Goal: Transaction & Acquisition: Purchase product/service

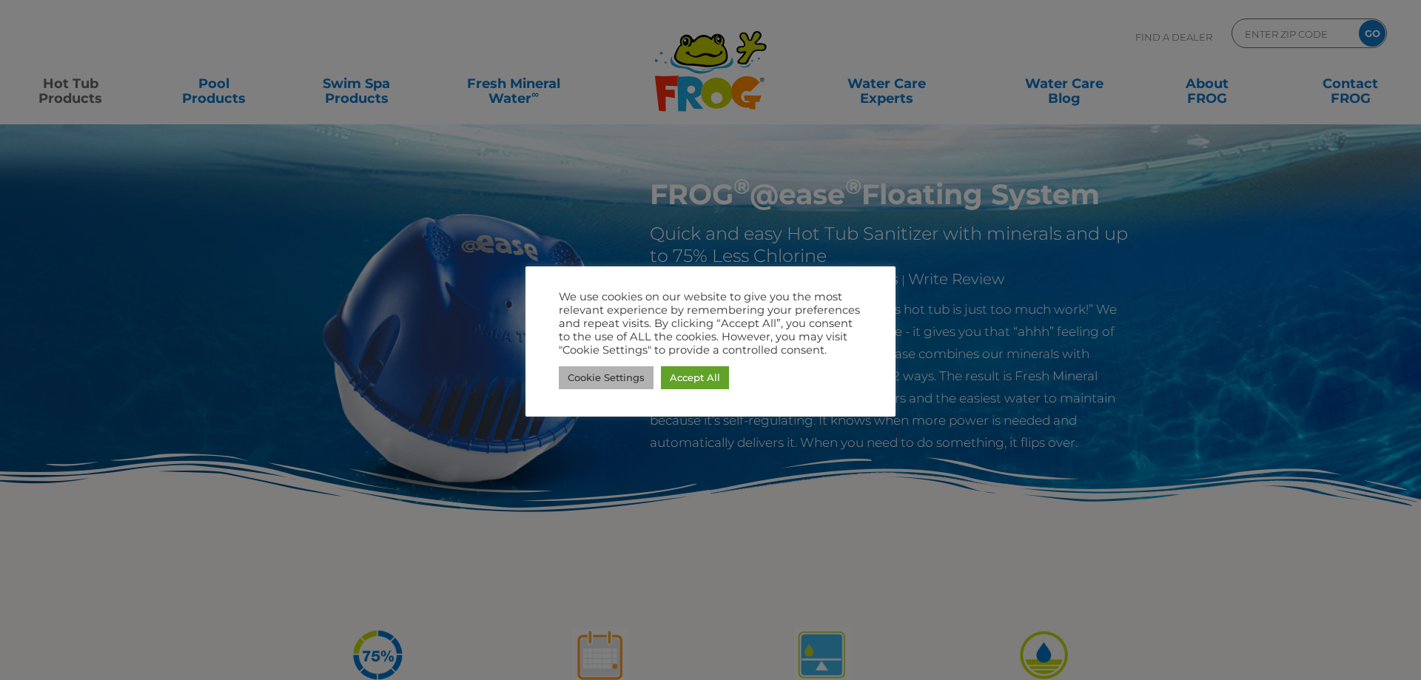
click at [605, 370] on link "Cookie Settings" at bounding box center [606, 377] width 95 height 23
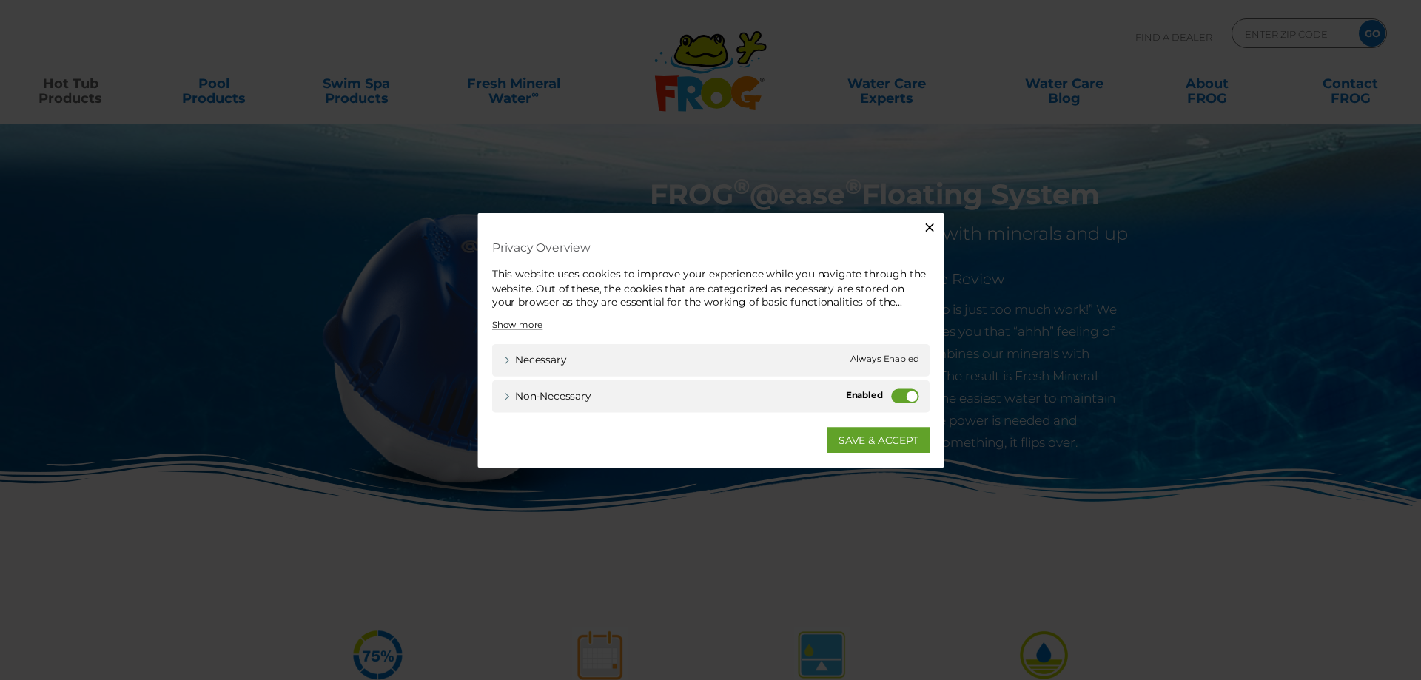
click at [909, 399] on label "Non-necessary" at bounding box center [910, 396] width 28 height 15
click at [0, 0] on input "Non-necessary" at bounding box center [0, 0] width 0 height 0
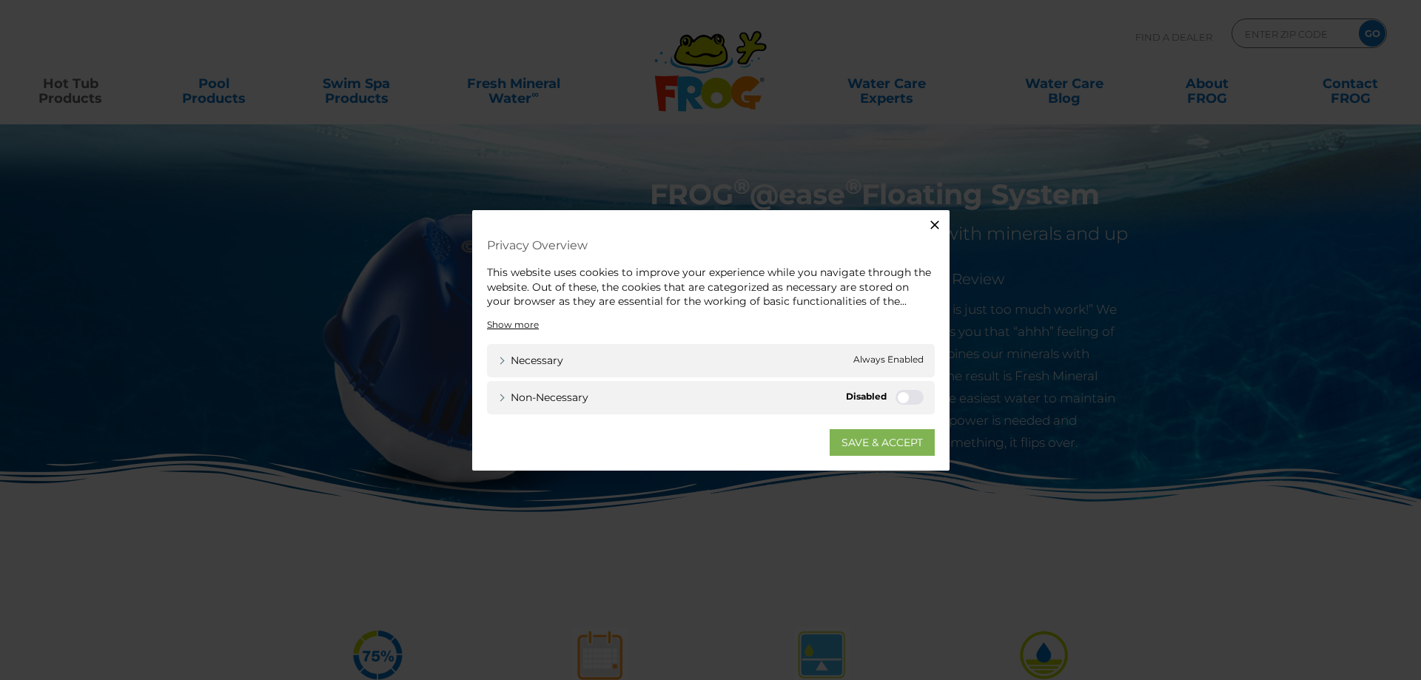
click at [872, 429] on link "SAVE & ACCEPT" at bounding box center [882, 442] width 105 height 27
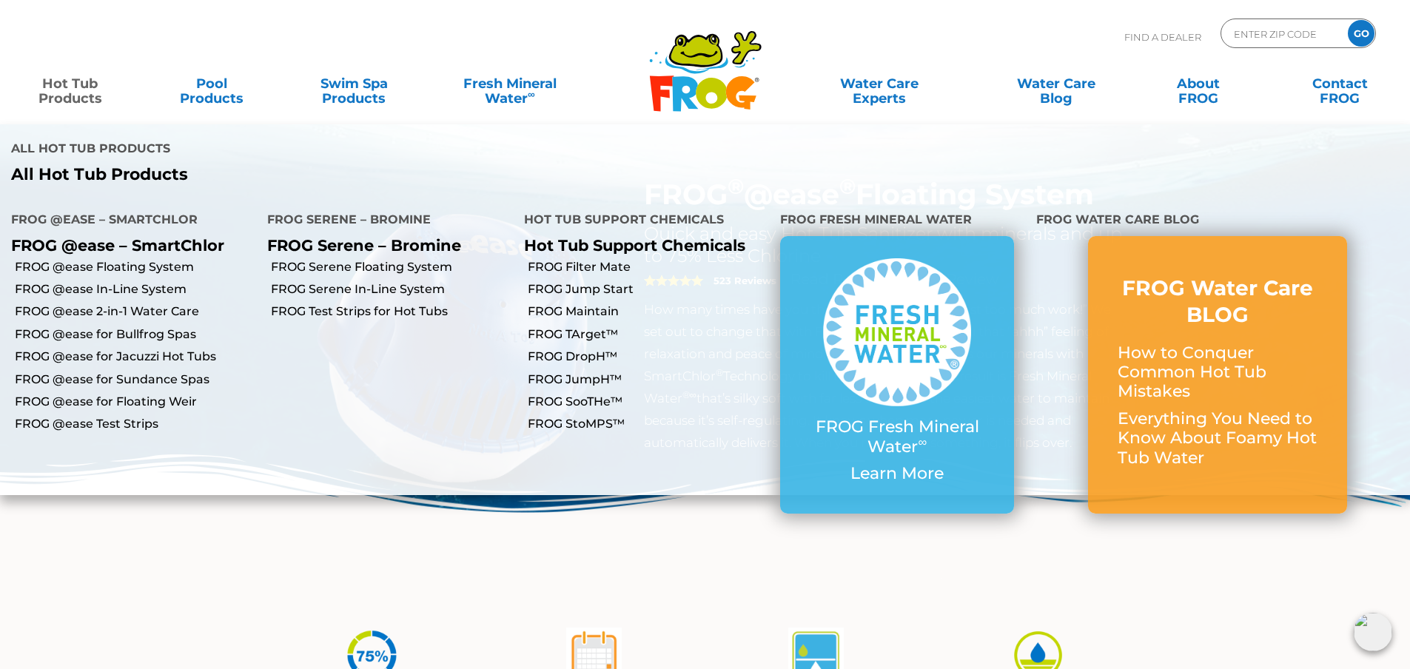
click at [72, 98] on link "Hot Tub Products" at bounding box center [70, 84] width 110 height 30
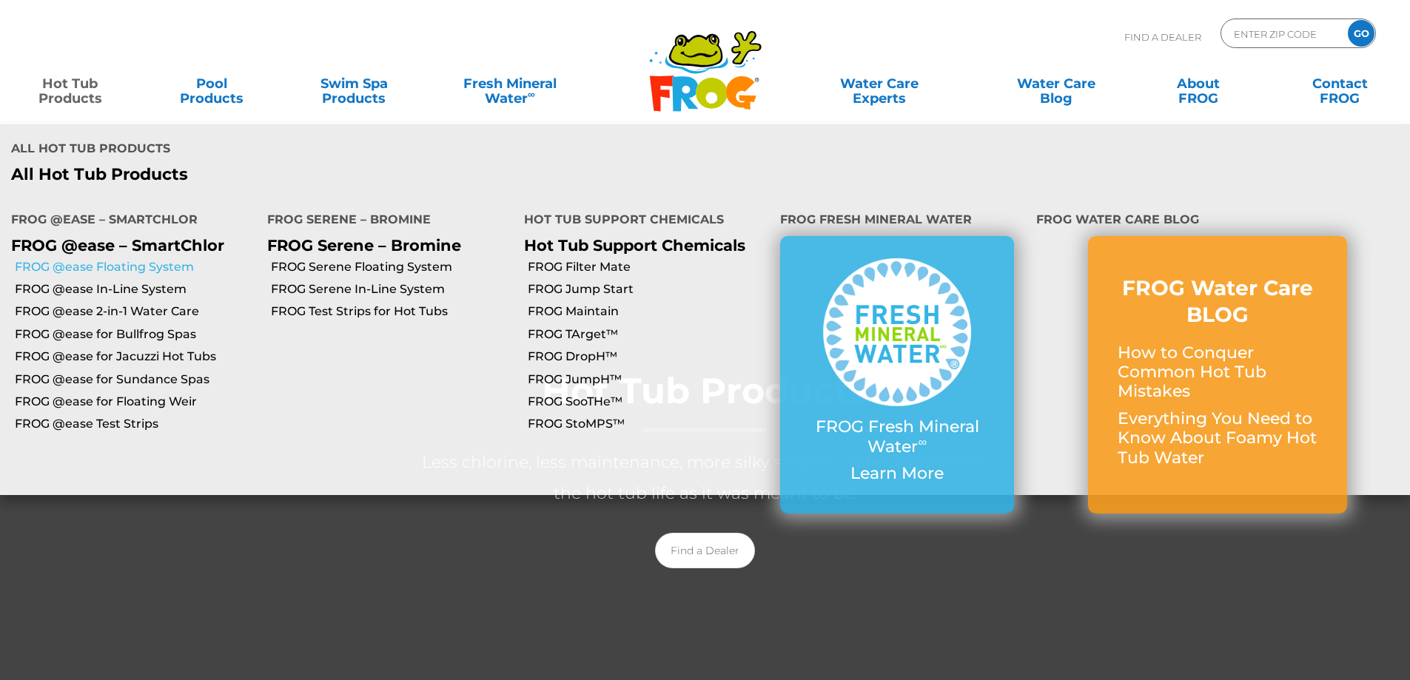
click at [96, 259] on link "FROG @ease Floating System" at bounding box center [135, 267] width 241 height 16
